Goal: Transaction & Acquisition: Purchase product/service

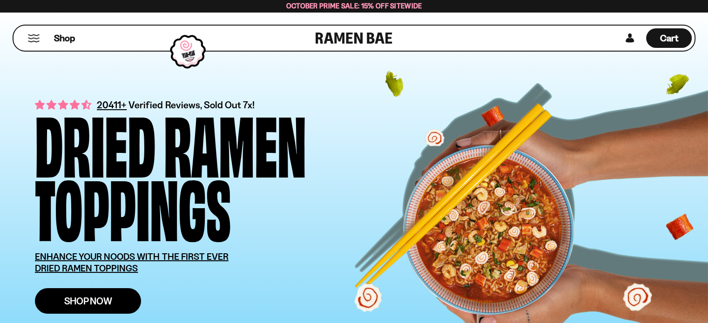
click at [101, 298] on span "Shop Now" at bounding box center [88, 301] width 48 height 10
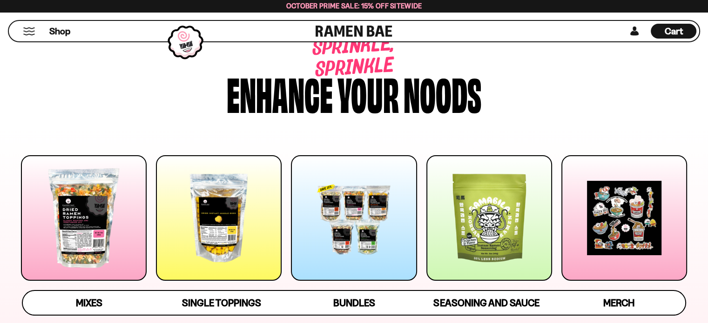
scroll to position [93, 0]
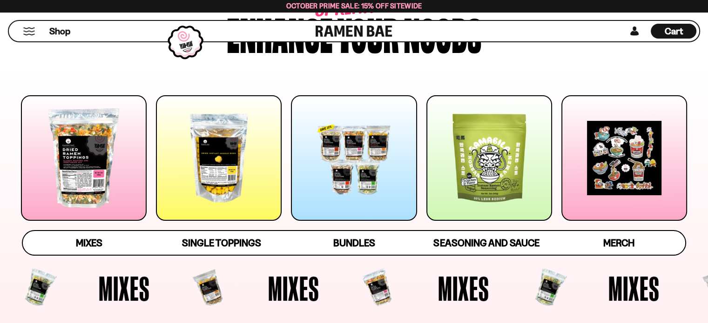
click at [100, 155] on div at bounding box center [84, 158] width 126 height 126
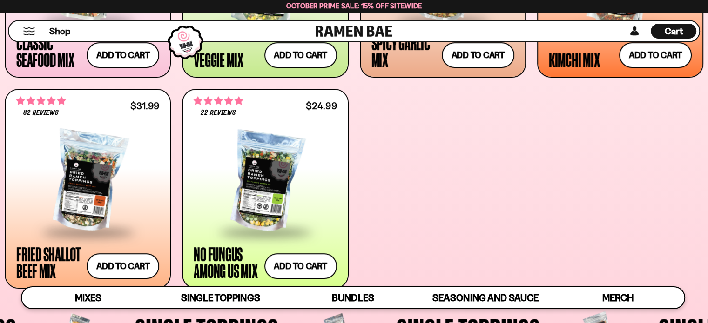
scroll to position [547, 0]
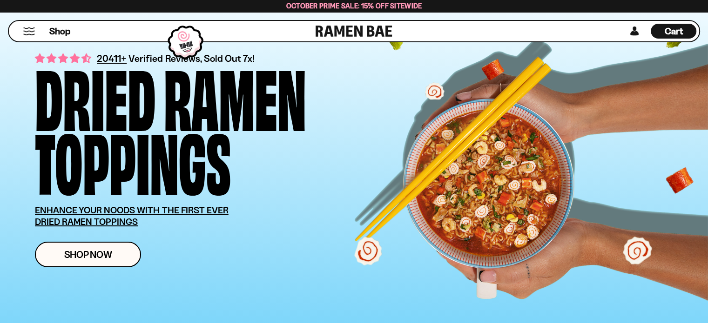
scroll to position [140, 0]
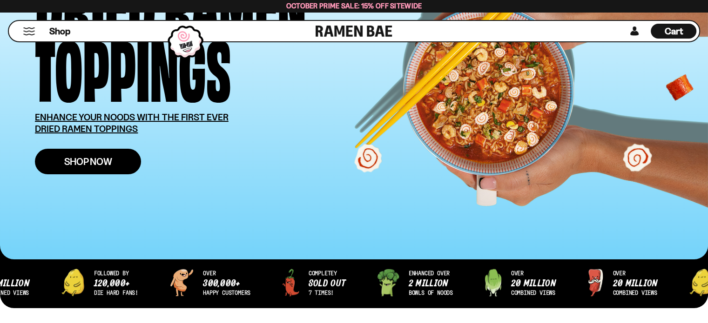
click at [100, 154] on link "Shop Now" at bounding box center [88, 162] width 106 height 26
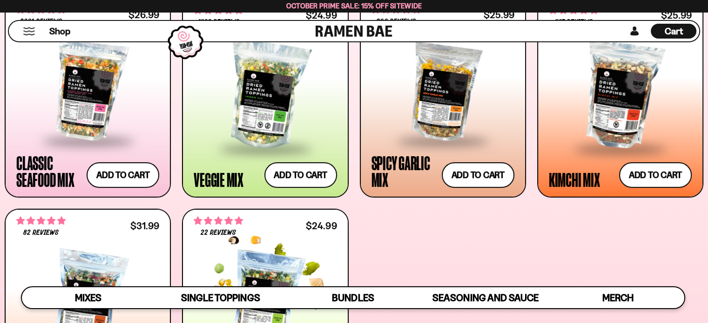
scroll to position [372, 0]
